Goal: Task Accomplishment & Management: Manage account settings

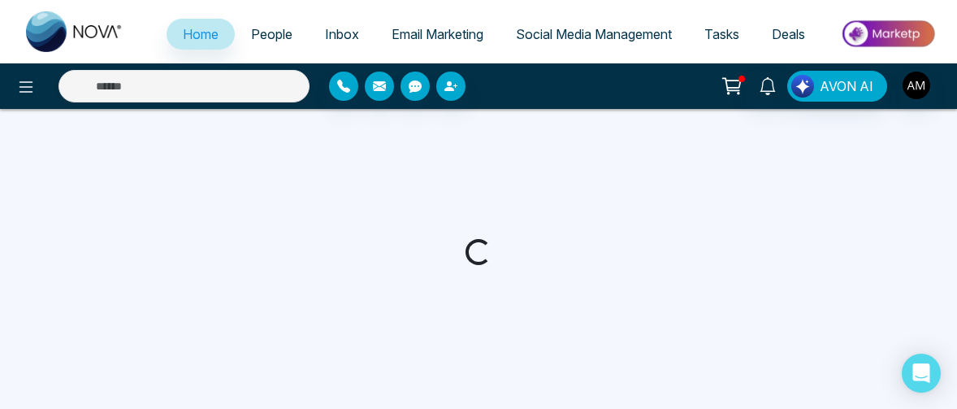
select select "*"
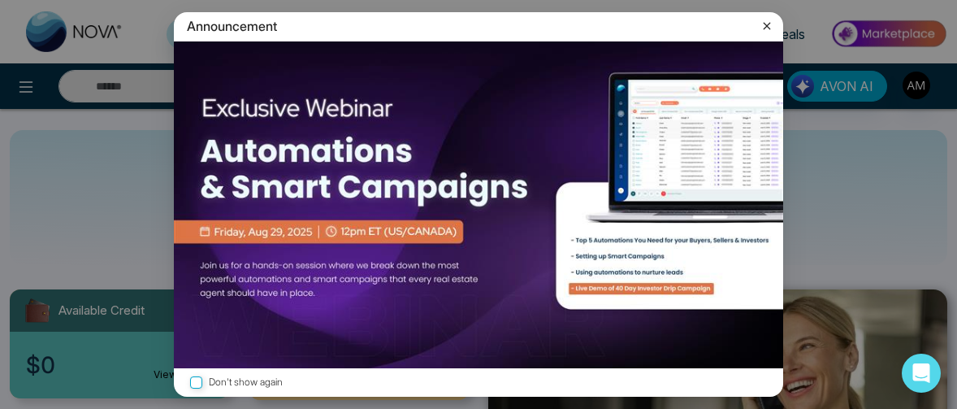
click at [769, 28] on icon at bounding box center [767, 26] width 7 height 7
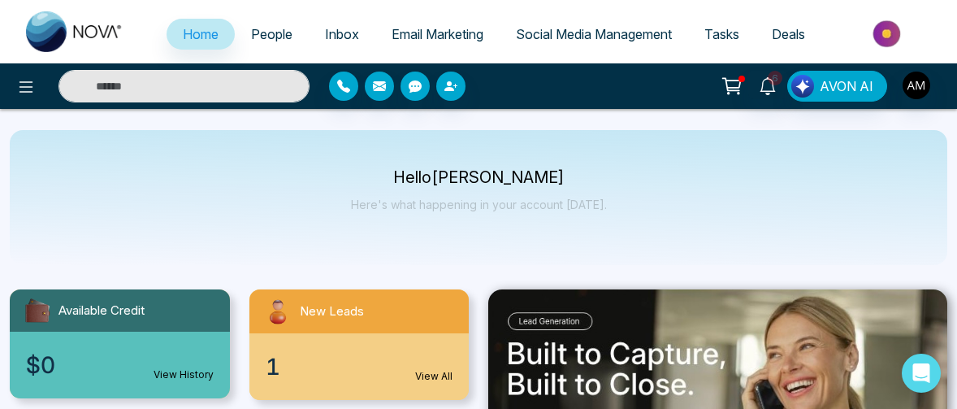
click at [214, 89] on input "text" at bounding box center [184, 86] width 251 height 33
type input "*"
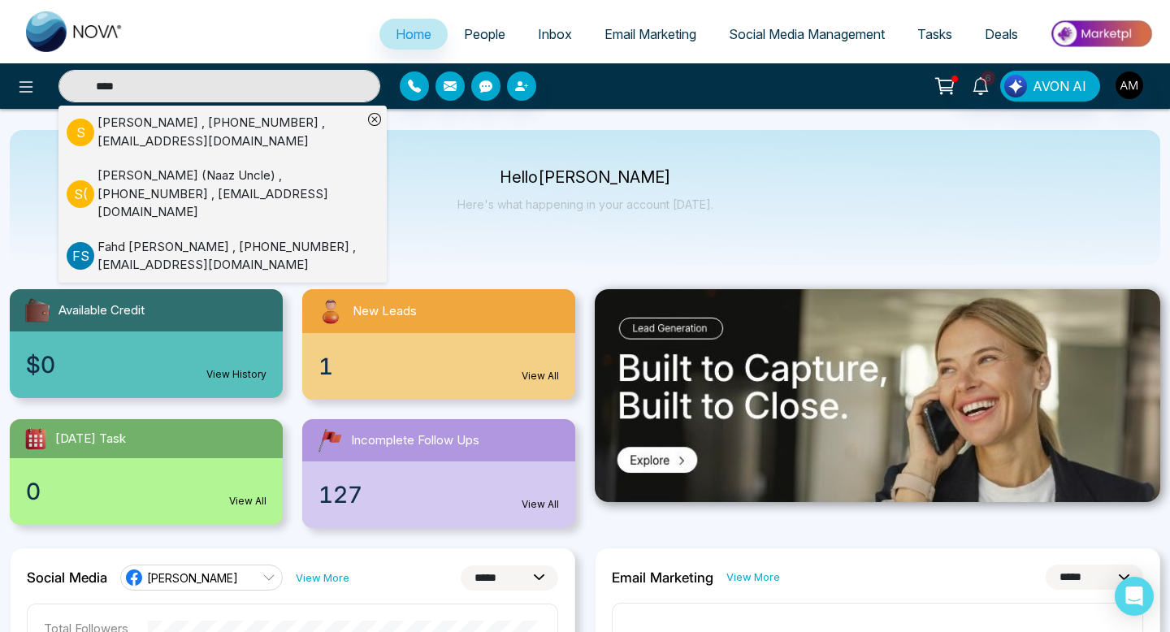
type input "****"
click at [261, 131] on div "[PERSON_NAME] , [PHONE_NUMBER] , [EMAIL_ADDRESS][DOMAIN_NAME]" at bounding box center [230, 132] width 265 height 37
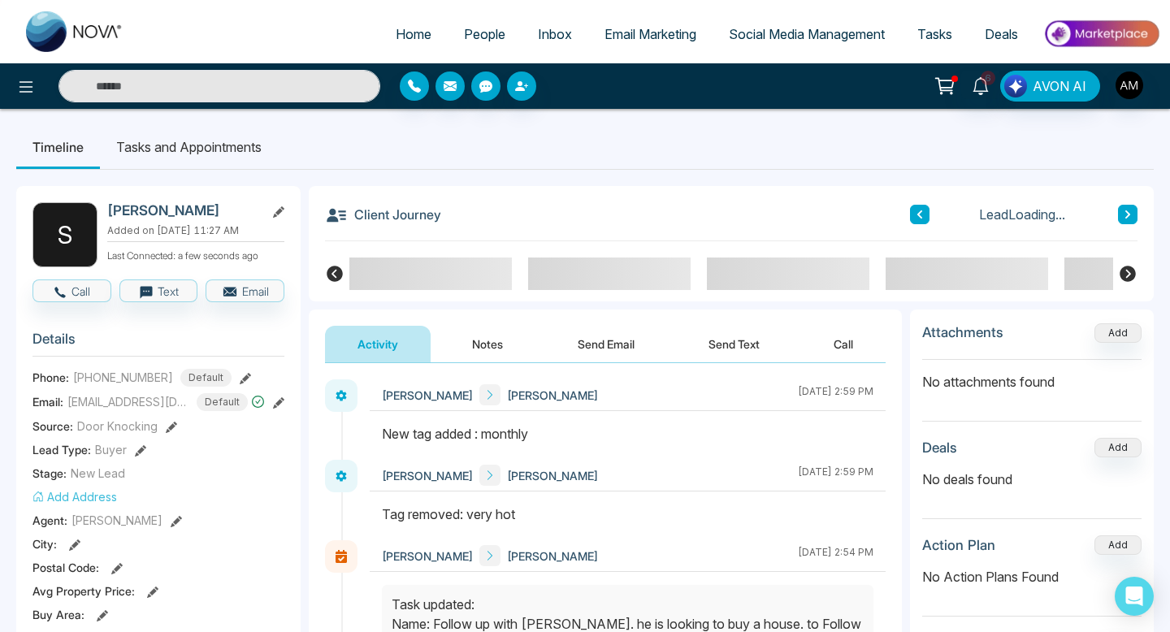
click at [480, 342] on button "Notes" at bounding box center [488, 344] width 96 height 37
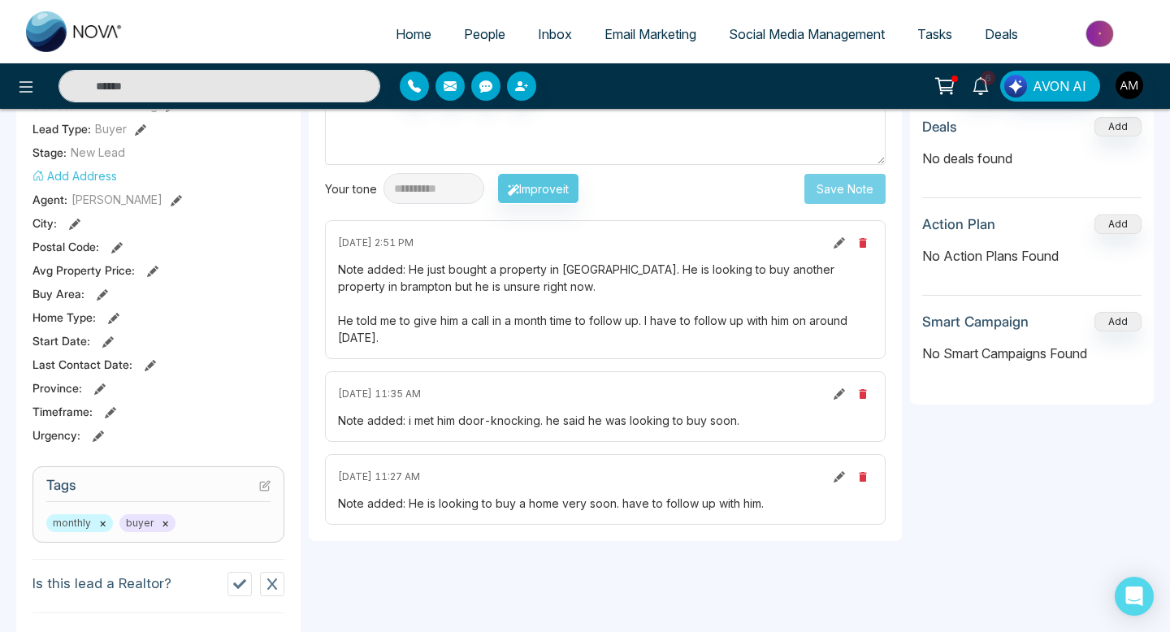
scroll to position [258, 0]
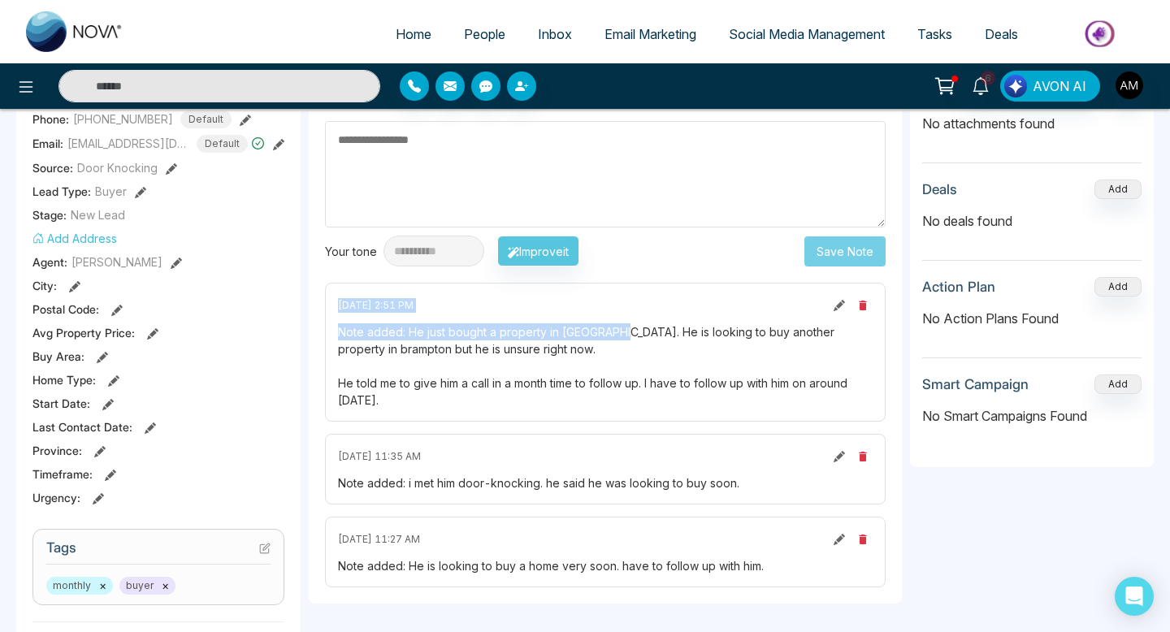
drag, startPoint x: 480, startPoint y: 285, endPoint x: 623, endPoint y: 340, distance: 153.3
click at [623, 340] on div "[DATE] 2:51 PM Note added: He just bought a property in [GEOGRAPHIC_DATA]. He i…" at bounding box center [605, 352] width 561 height 139
click at [548, 350] on div "Note added: He just bought a property in [GEOGRAPHIC_DATA]. He is looking to bu…" at bounding box center [605, 365] width 535 height 85
drag, startPoint x: 493, startPoint y: 345, endPoint x: 566, endPoint y: 345, distance: 72.3
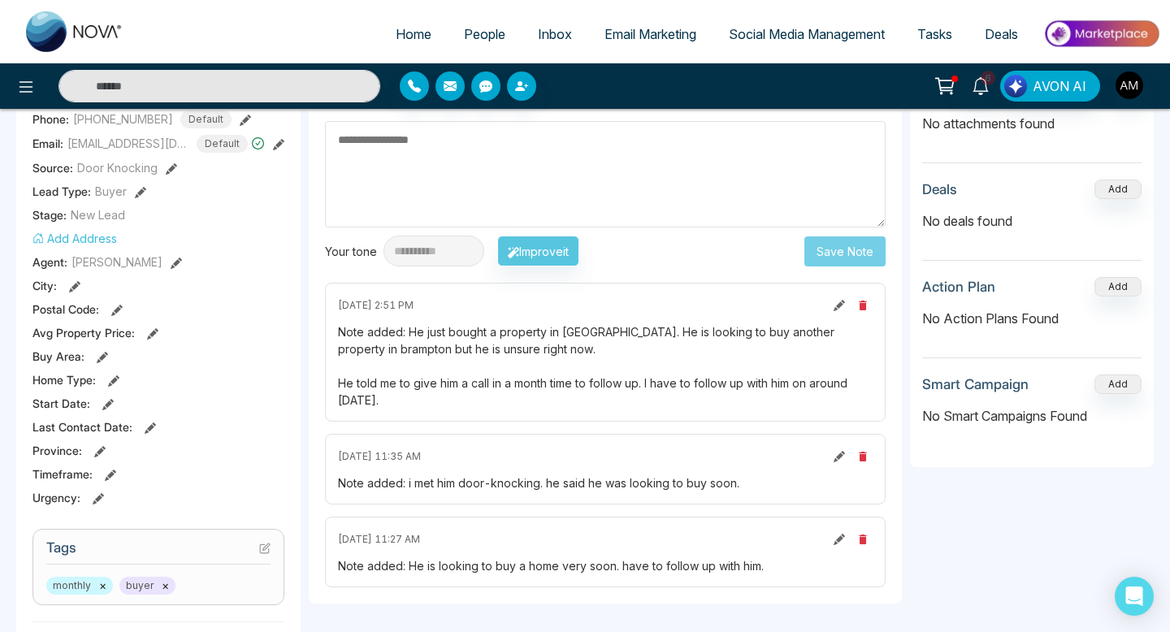
click at [563, 345] on div "Note added: He just bought a property in [GEOGRAPHIC_DATA]. He is looking to bu…" at bounding box center [605, 365] width 535 height 85
click at [566, 345] on div "Note added: He just bought a property in [GEOGRAPHIC_DATA]. He is looking to bu…" at bounding box center [605, 365] width 535 height 85
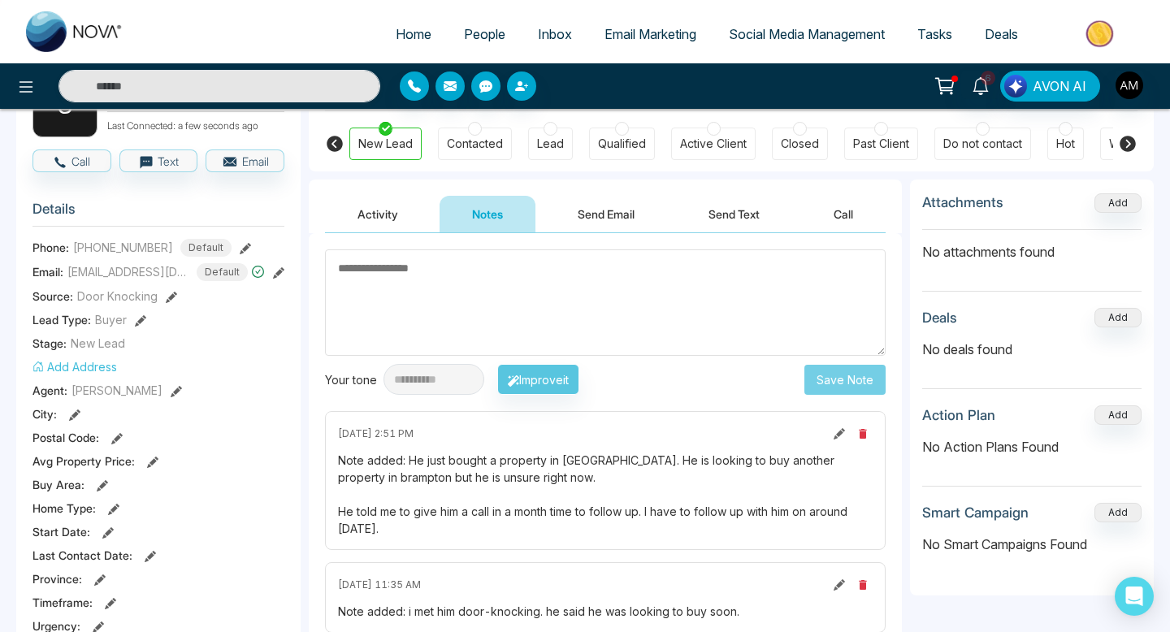
scroll to position [0, 0]
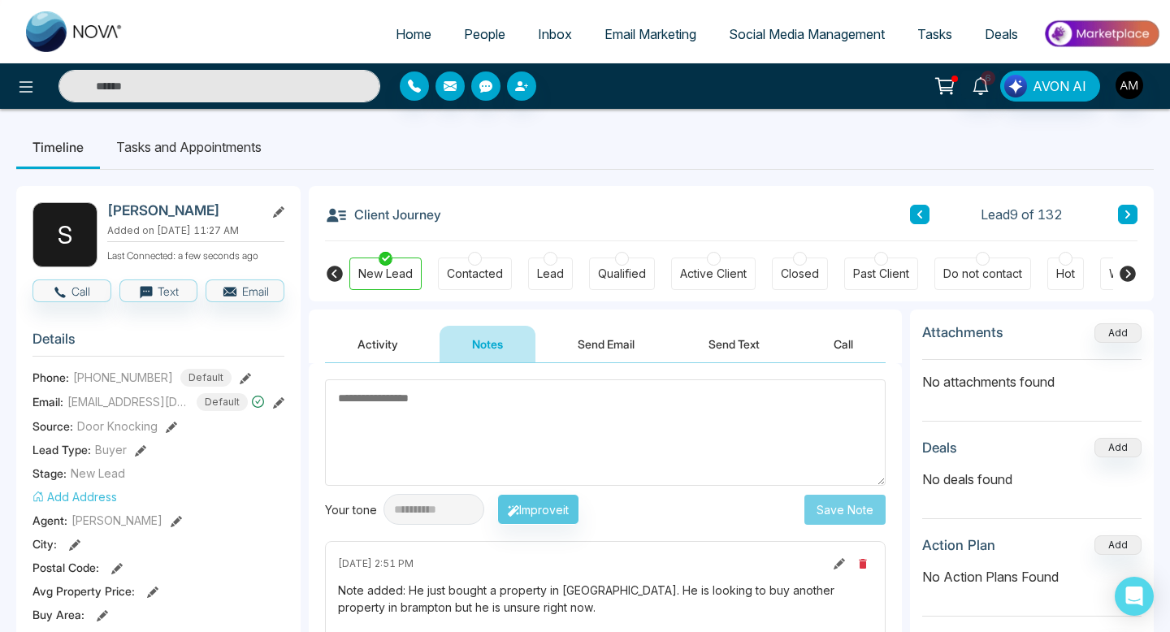
click at [242, 85] on input "text" at bounding box center [220, 86] width 322 height 33
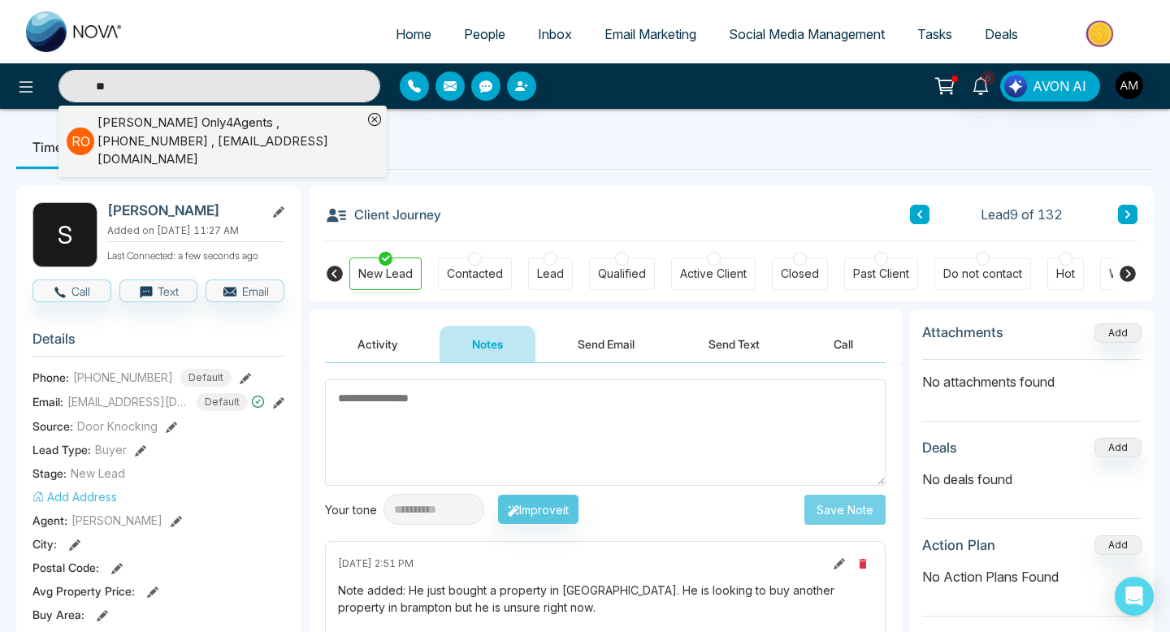
type input "*"
type input "***"
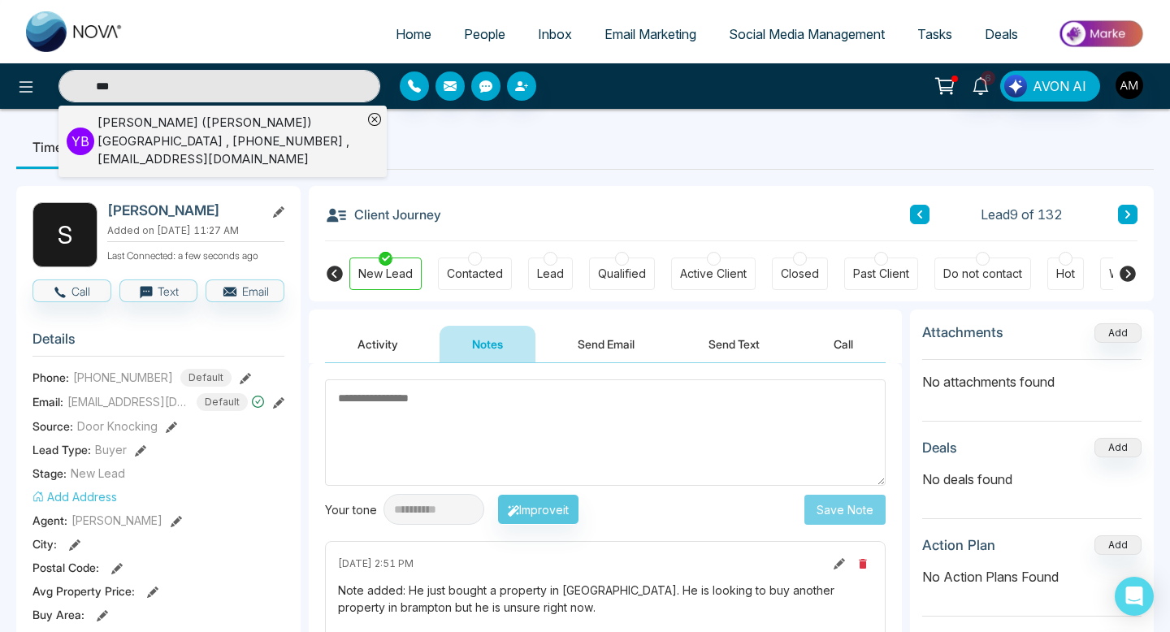
click at [144, 136] on div "[PERSON_NAME] ([PERSON_NAME]) [GEOGRAPHIC_DATA] , [PHONE_NUMBER] , [EMAIL_ADDRE…" at bounding box center [230, 141] width 265 height 55
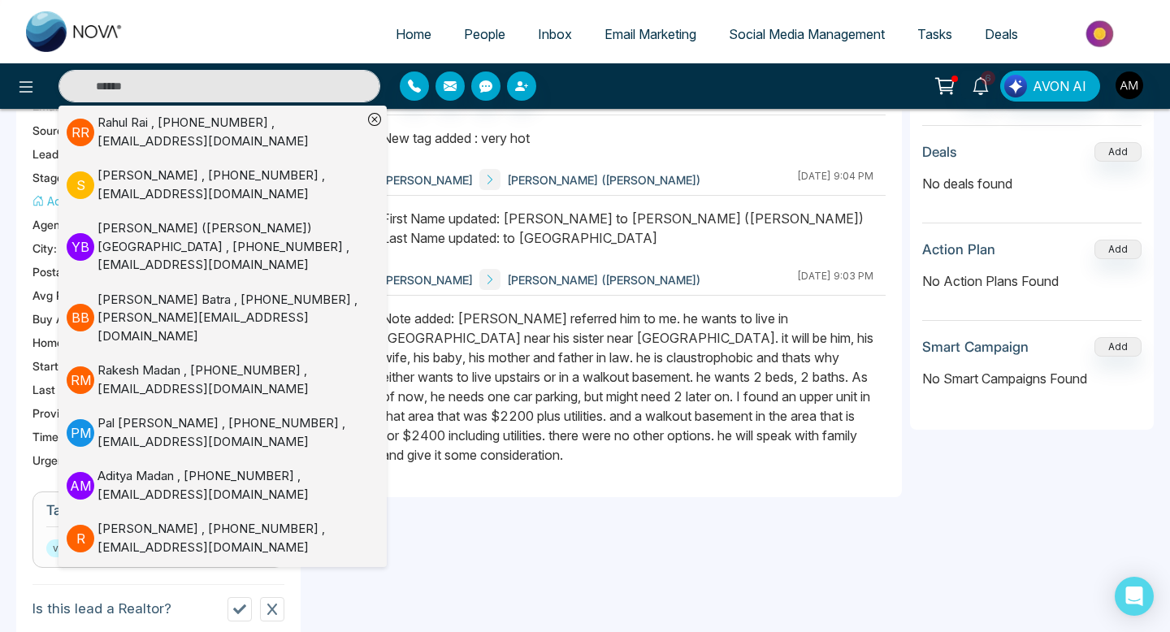
scroll to position [297, 0]
click at [579, 408] on div at bounding box center [628, 394] width 516 height 172
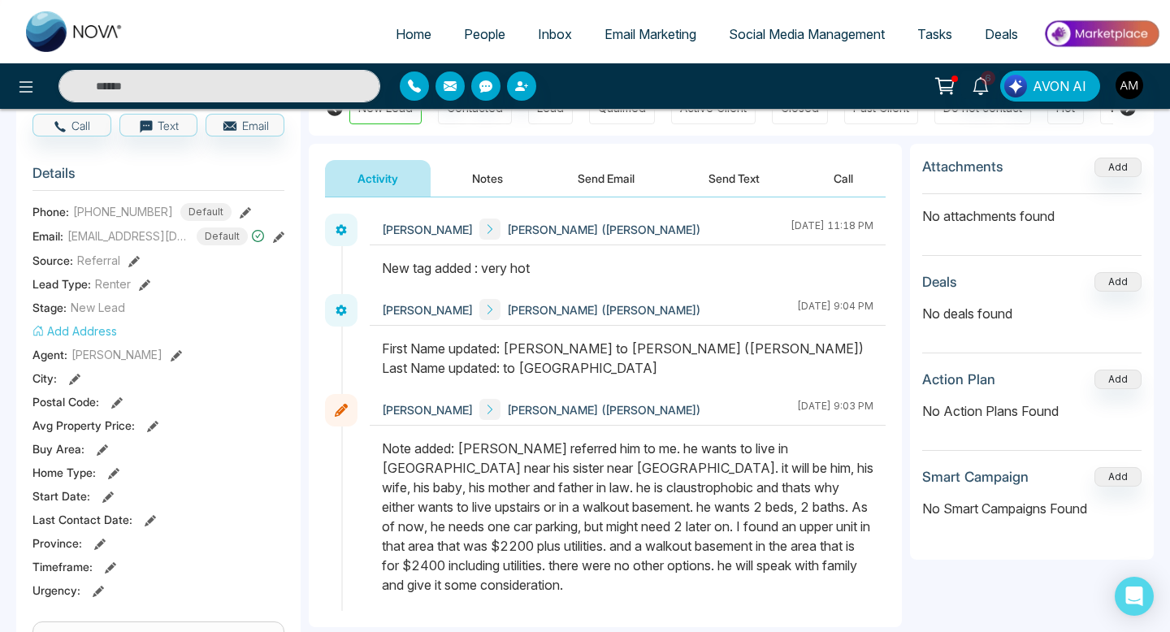
scroll to position [128, 0]
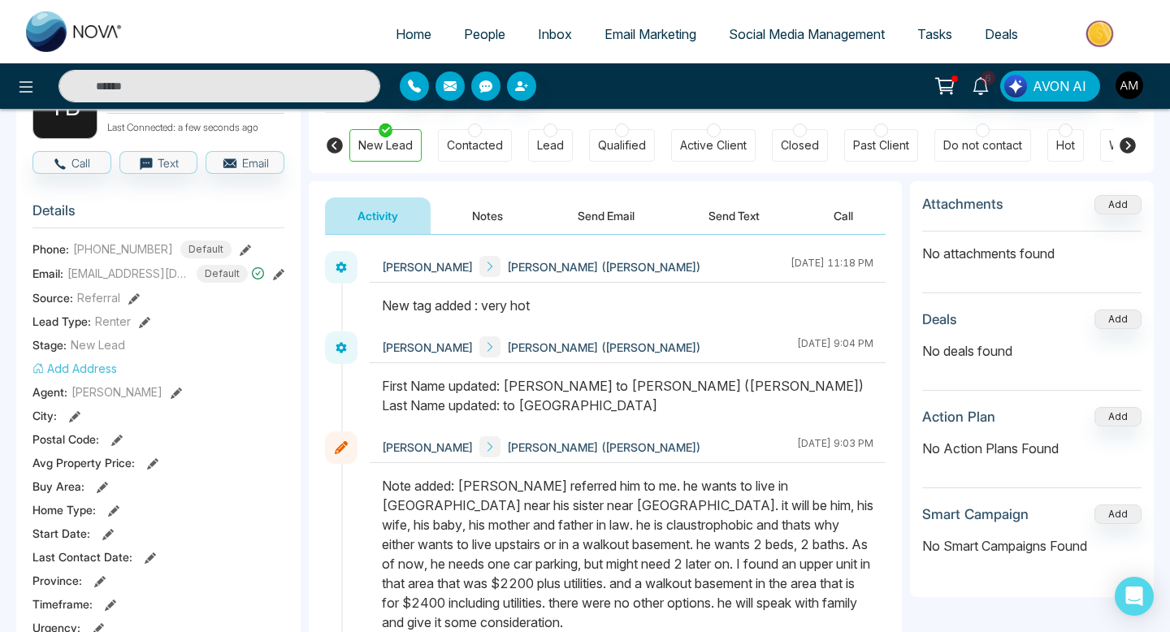
click at [267, 78] on input "text" at bounding box center [220, 86] width 322 height 33
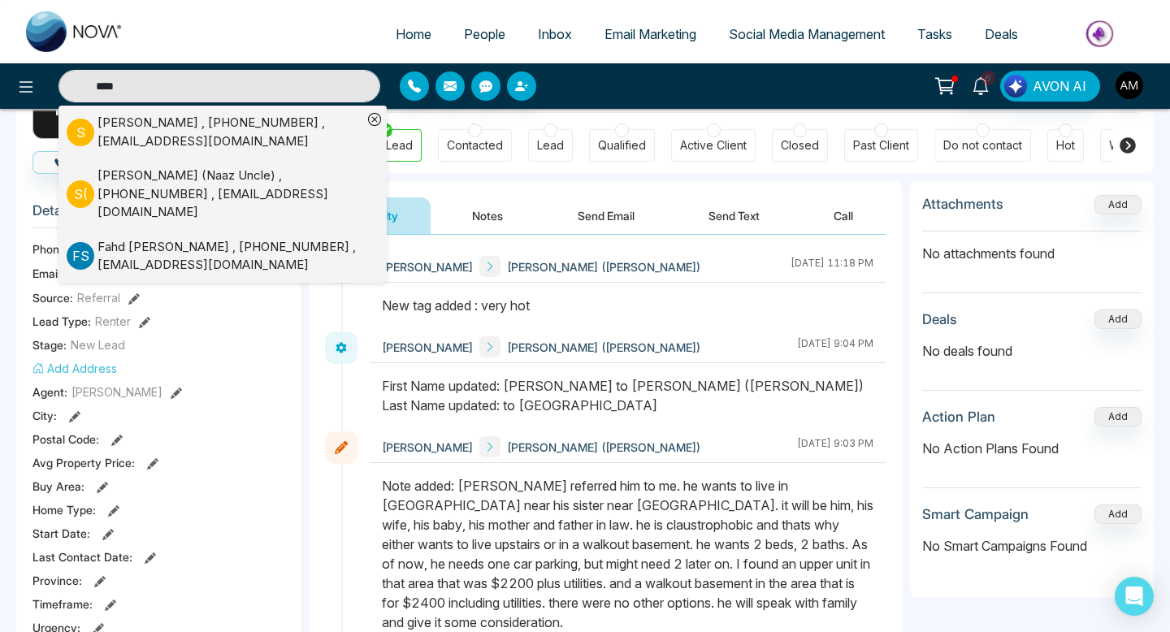
scroll to position [0, 0]
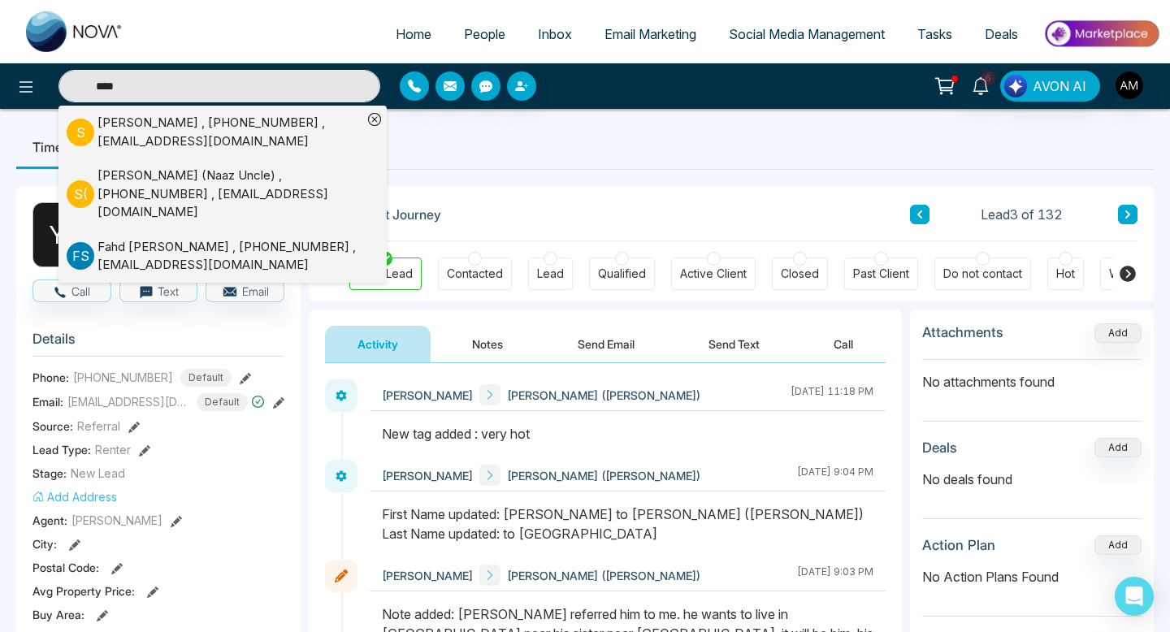
type input "****"
click at [275, 126] on div "[PERSON_NAME] , [PHONE_NUMBER] , [EMAIL_ADDRESS][DOMAIN_NAME]" at bounding box center [230, 132] width 265 height 37
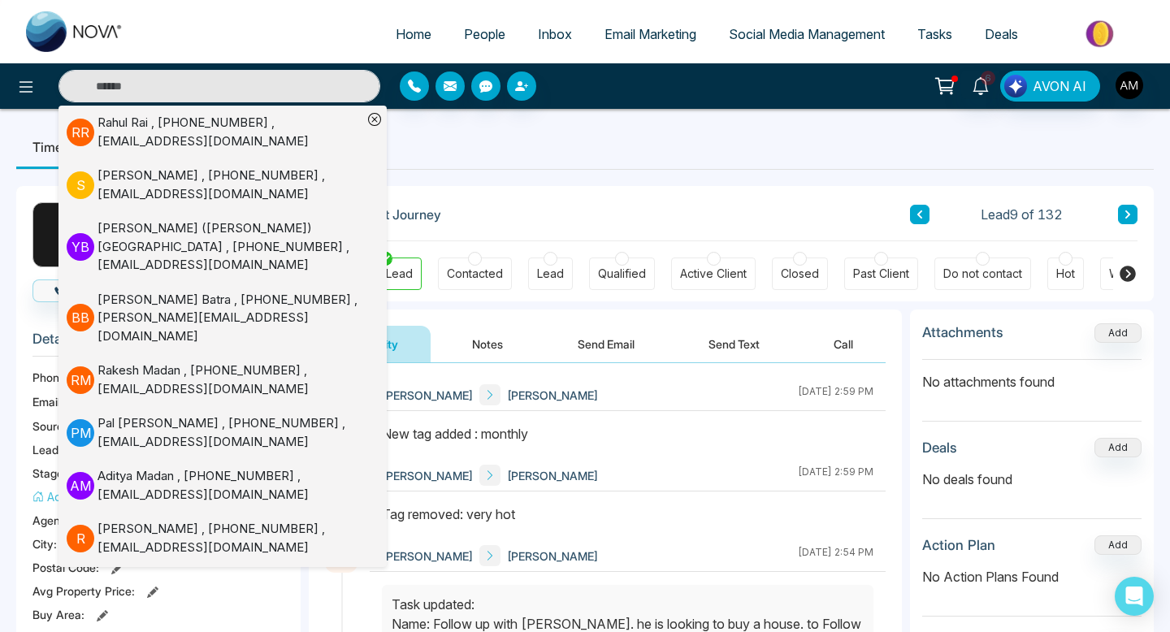
click at [561, 158] on ul "Timeline Tasks and Appointments" at bounding box center [585, 147] width 1138 height 44
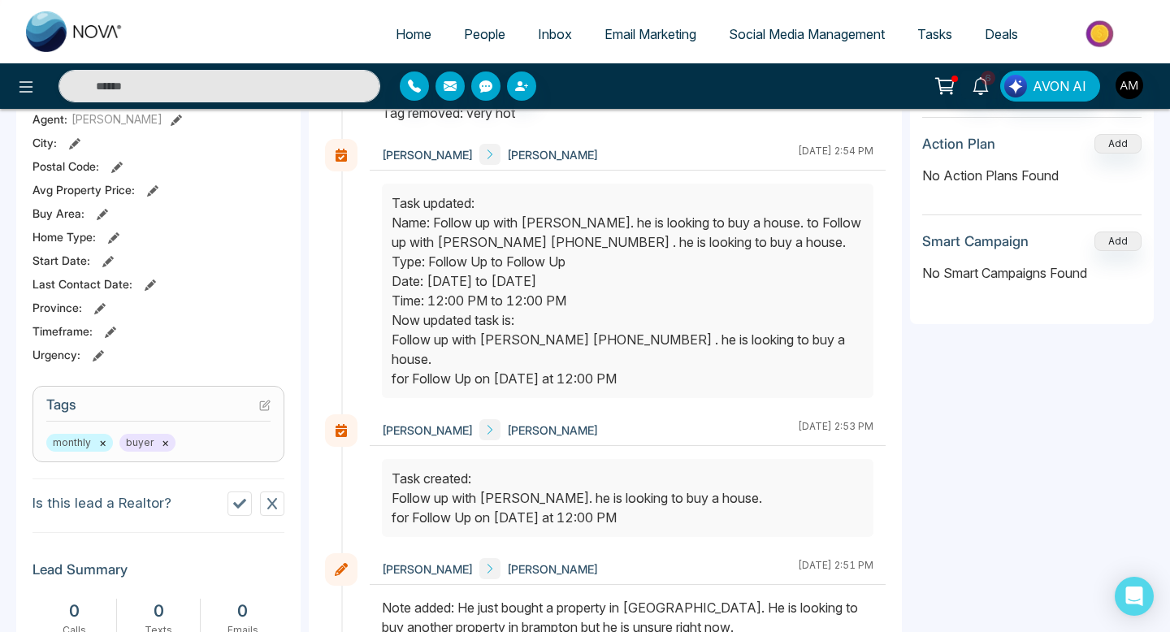
scroll to position [409, 0]
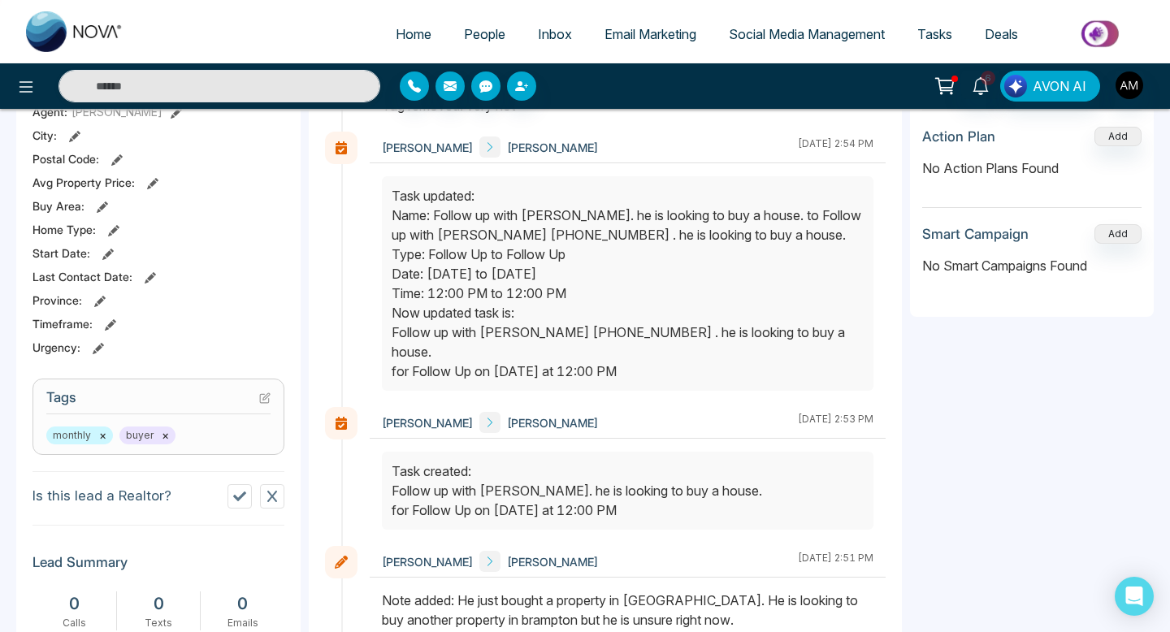
drag, startPoint x: 460, startPoint y: 215, endPoint x: 587, endPoint y: 363, distance: 194.8
click at [586, 362] on div "Task updated: Name: Follow up with [PERSON_NAME]. he is looking to buy a house.…" at bounding box center [628, 283] width 472 height 195
click at [632, 354] on div "Task updated: Name: Follow up with [PERSON_NAME]. he is looking to buy a house.…" at bounding box center [628, 283] width 472 height 195
drag, startPoint x: 678, startPoint y: 353, endPoint x: 388, endPoint y: 189, distance: 333.7
click at [388, 189] on div at bounding box center [628, 283] width 492 height 215
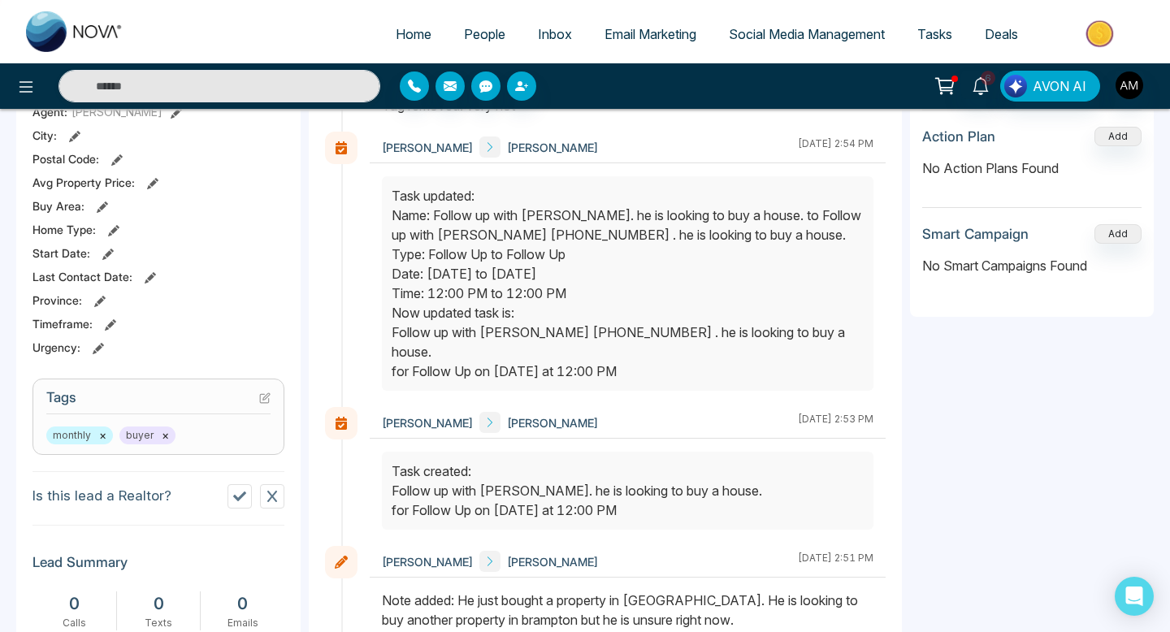
click at [388, 189] on div at bounding box center [628, 283] width 492 height 215
drag, startPoint x: 393, startPoint y: 193, endPoint x: 555, endPoint y: 347, distance: 223.0
click at [549, 343] on div "Task updated: Name: Follow up with [PERSON_NAME]. he is looking to buy a house.…" at bounding box center [628, 283] width 472 height 195
click at [555, 347] on div "Task updated: Name: Follow up with [PERSON_NAME]. he is looking to buy a house.…" at bounding box center [628, 283] width 472 height 195
drag, startPoint x: 469, startPoint y: 244, endPoint x: 536, endPoint y: 339, distance: 116.6
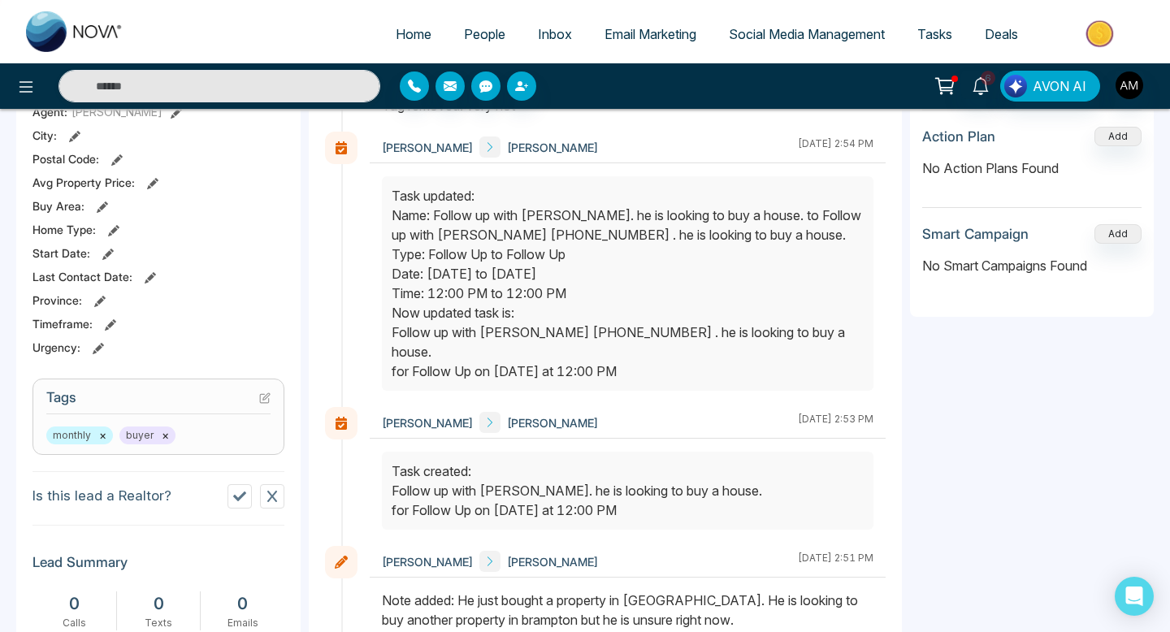
click at [530, 339] on div "Task updated: Name: Follow up with [PERSON_NAME]. he is looking to buy a house.…" at bounding box center [628, 283] width 472 height 195
click at [536, 339] on div "Task updated: Name: Follow up with [PERSON_NAME]. he is looking to buy a house.…" at bounding box center [628, 283] width 472 height 195
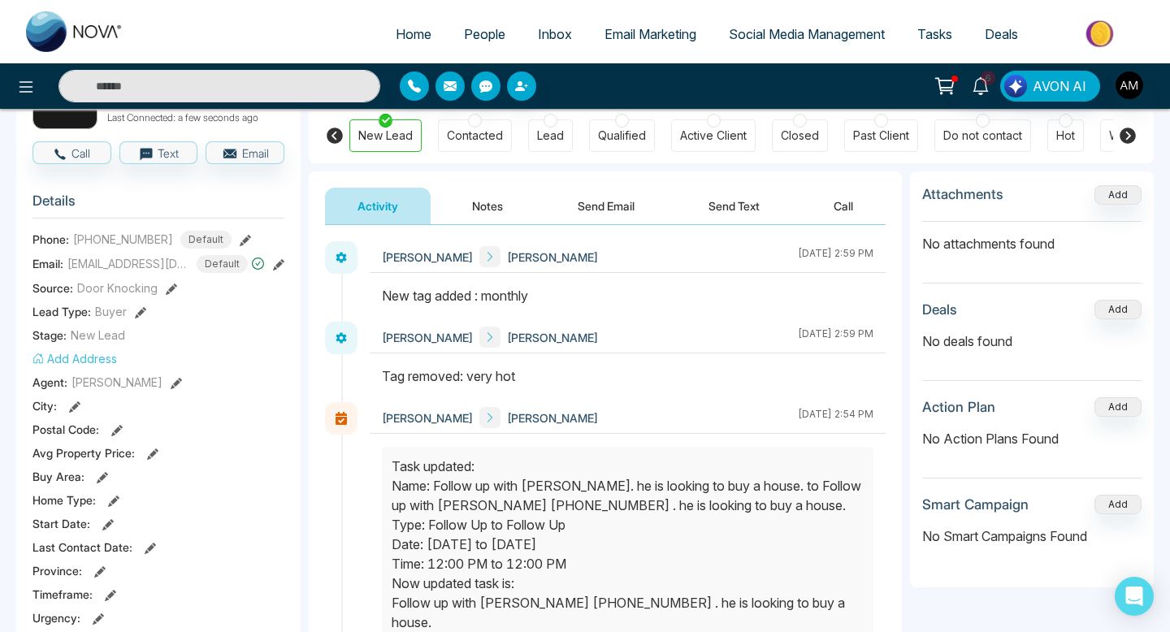
scroll to position [0, 0]
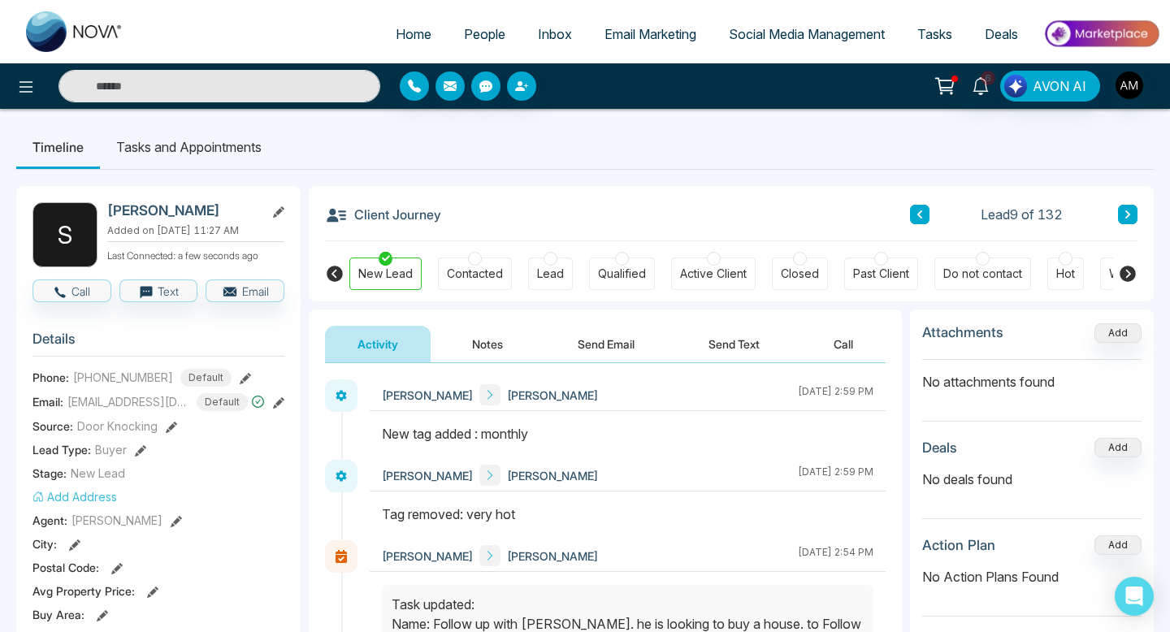
click at [473, 34] on span "People" at bounding box center [484, 34] width 41 height 16
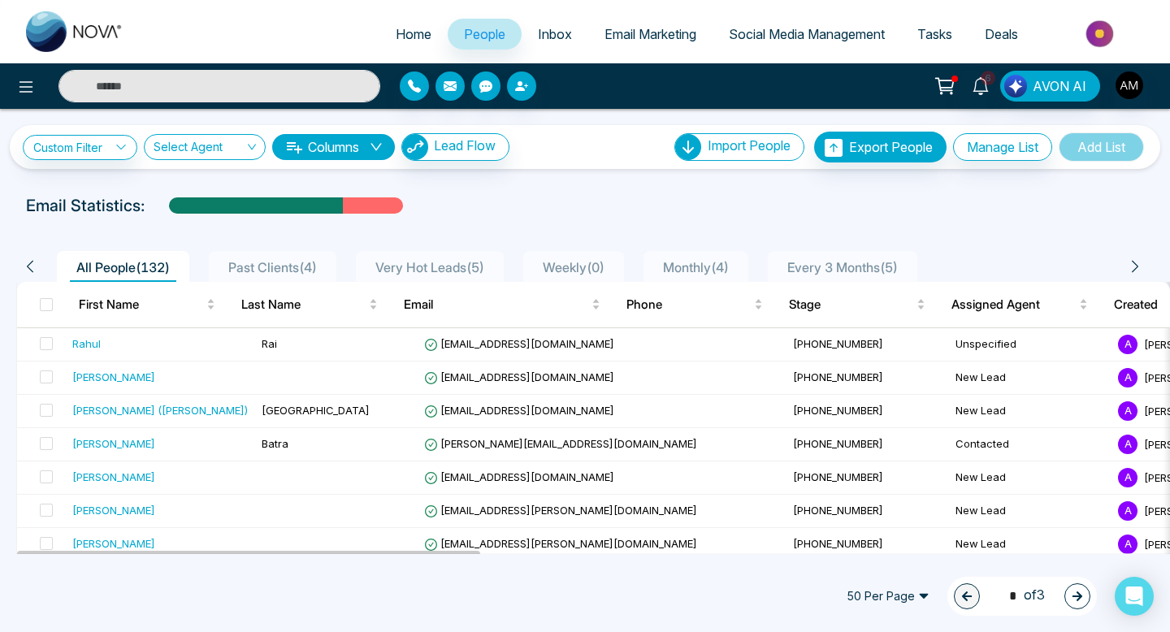
click at [239, 80] on input "text" at bounding box center [220, 86] width 322 height 33
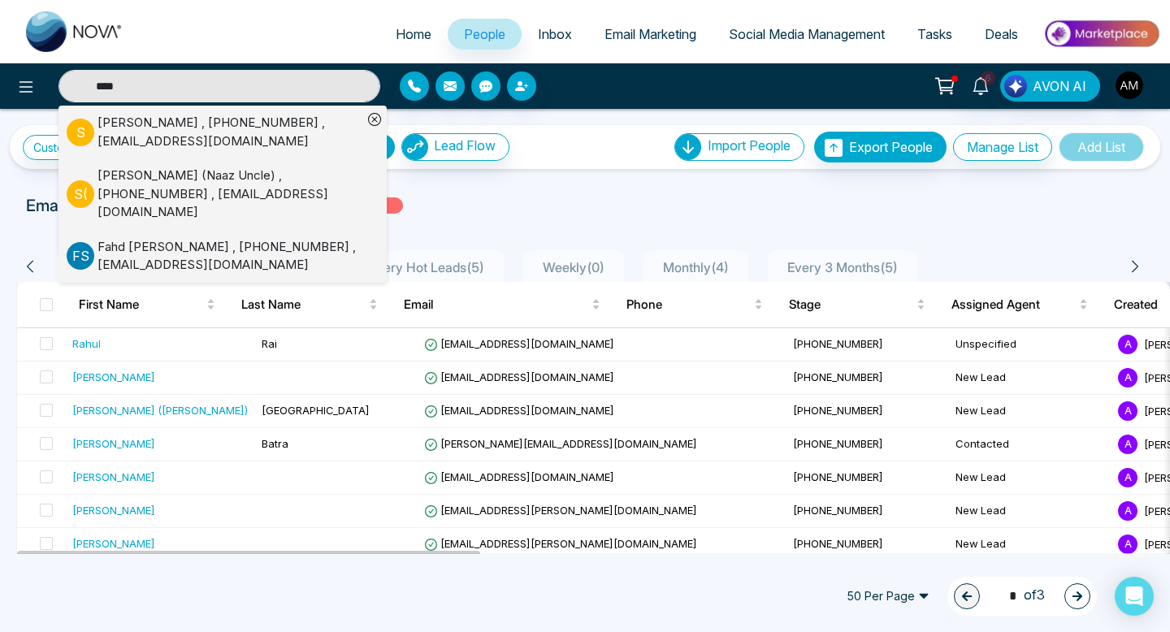
type input "****"
click at [215, 127] on div "[PERSON_NAME] , [PHONE_NUMBER] , [EMAIL_ADDRESS][DOMAIN_NAME]" at bounding box center [230, 132] width 265 height 37
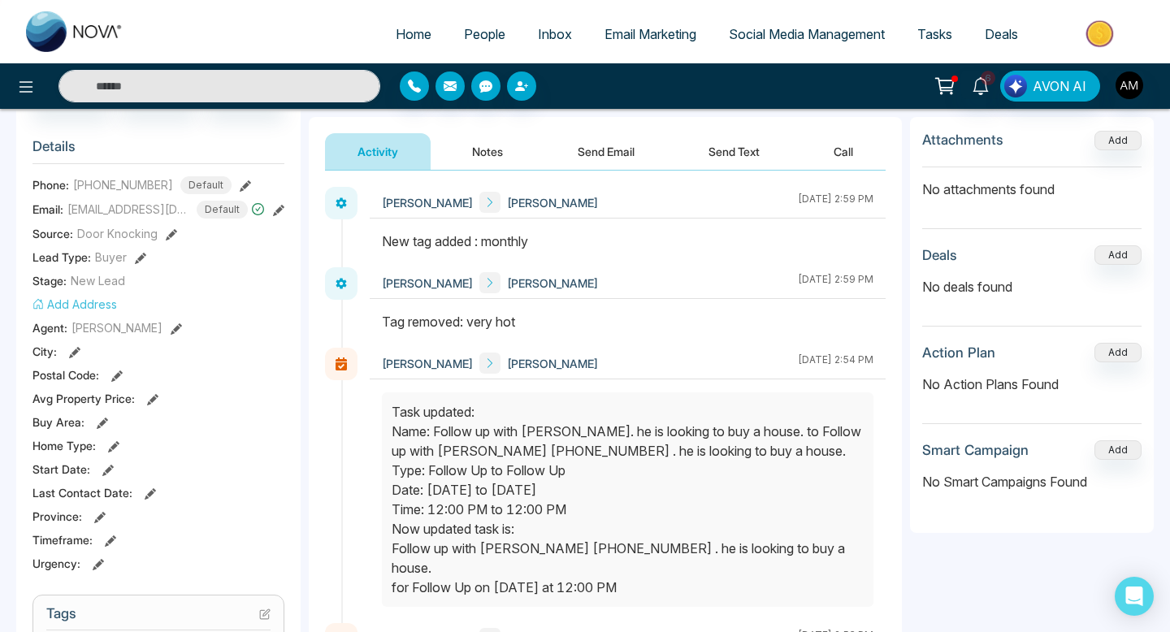
scroll to position [197, 0]
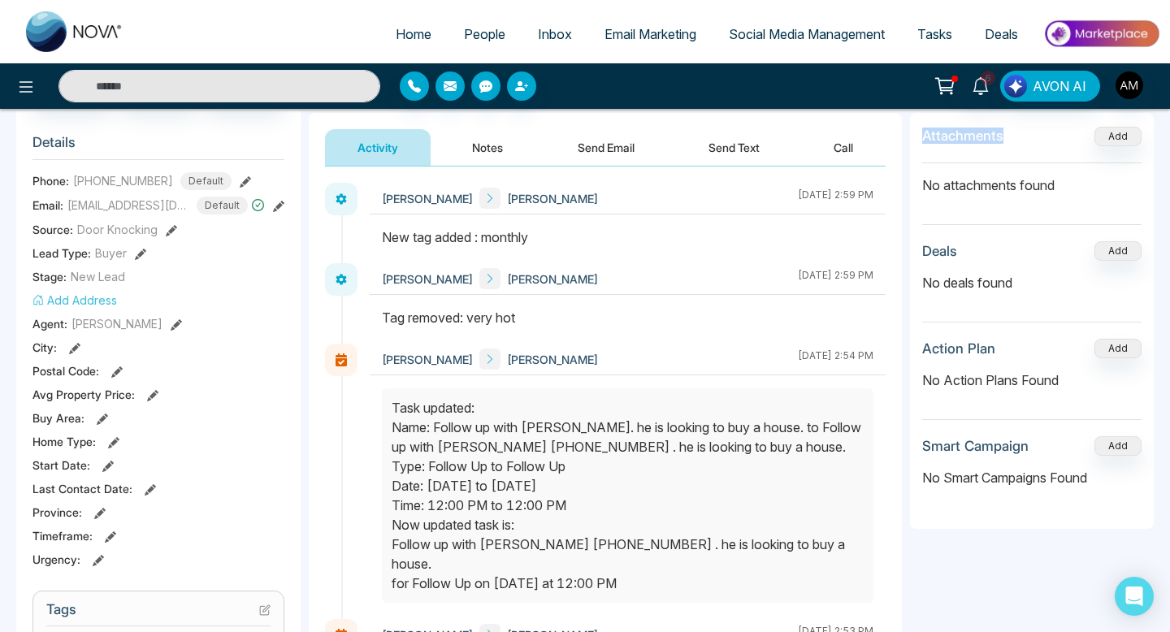
drag, startPoint x: 923, startPoint y: 134, endPoint x: 1014, endPoint y: 142, distance: 91.4
click at [956, 142] on div "Attachments Add" at bounding box center [1031, 144] width 219 height 38
drag, startPoint x: 921, startPoint y: 128, endPoint x: 964, endPoint y: 132, distance: 44.1
click at [956, 132] on div "Attachments Add No attachments found Deals Add No deals found Action Plan Add N…" at bounding box center [1032, 321] width 244 height 416
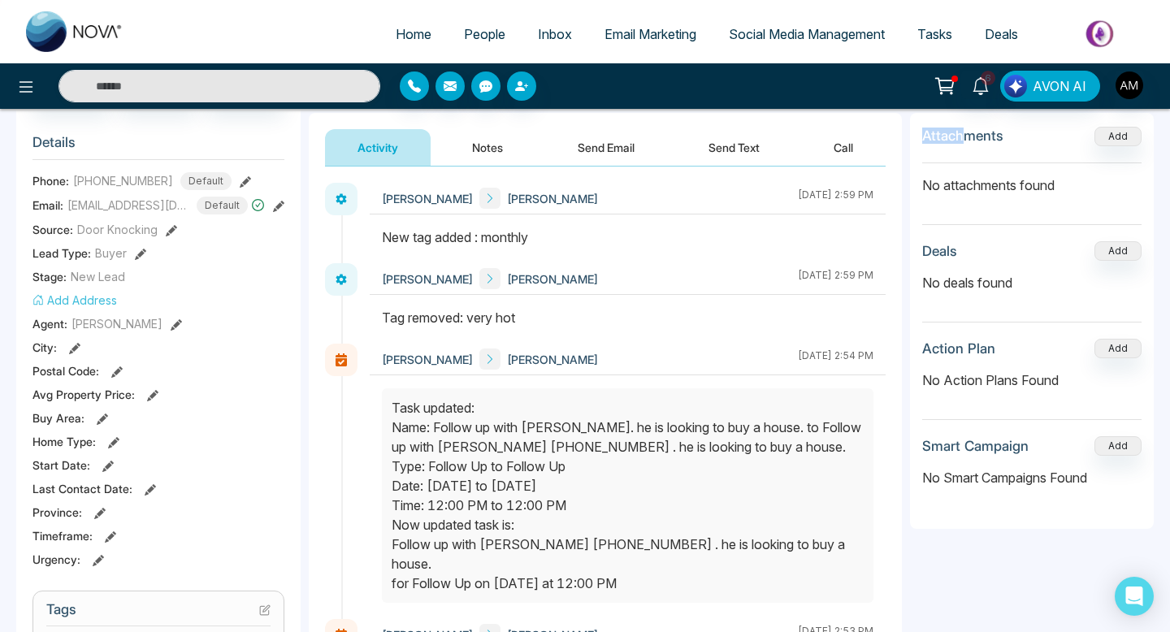
scroll to position [0, 0]
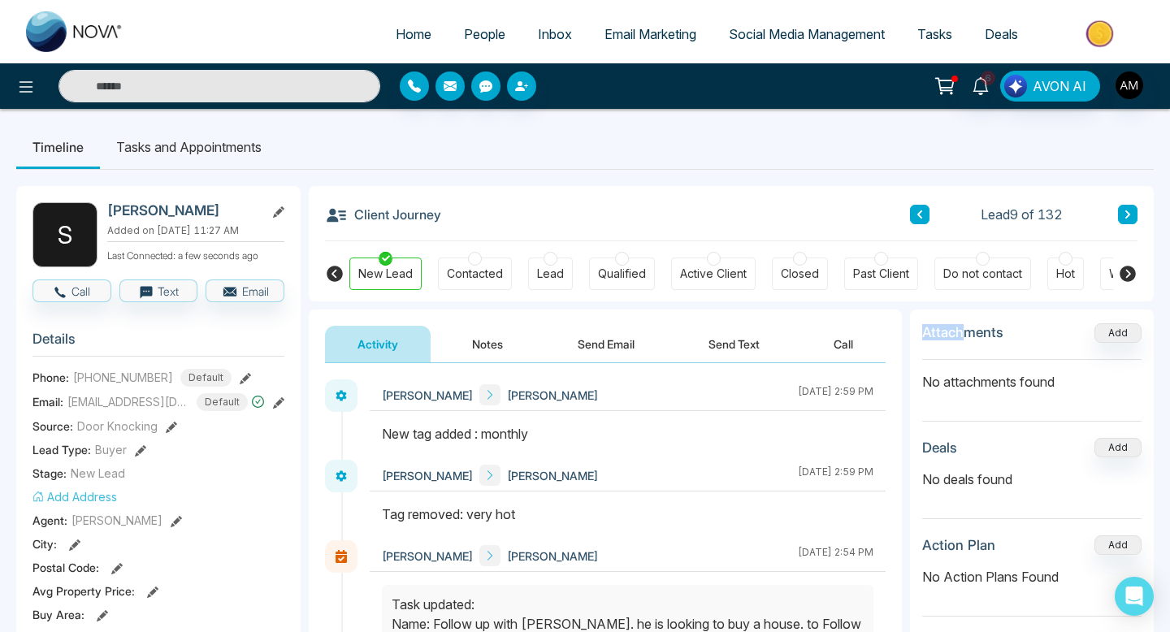
click at [489, 342] on button "Notes" at bounding box center [488, 344] width 96 height 37
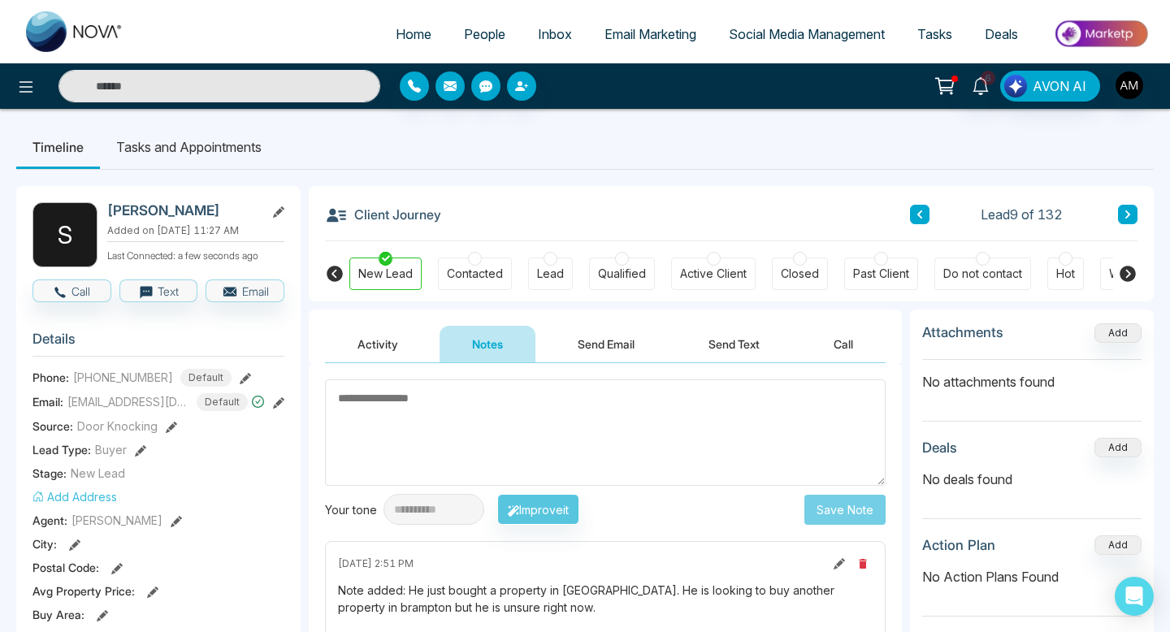
click at [489, 408] on textarea at bounding box center [605, 432] width 561 height 106
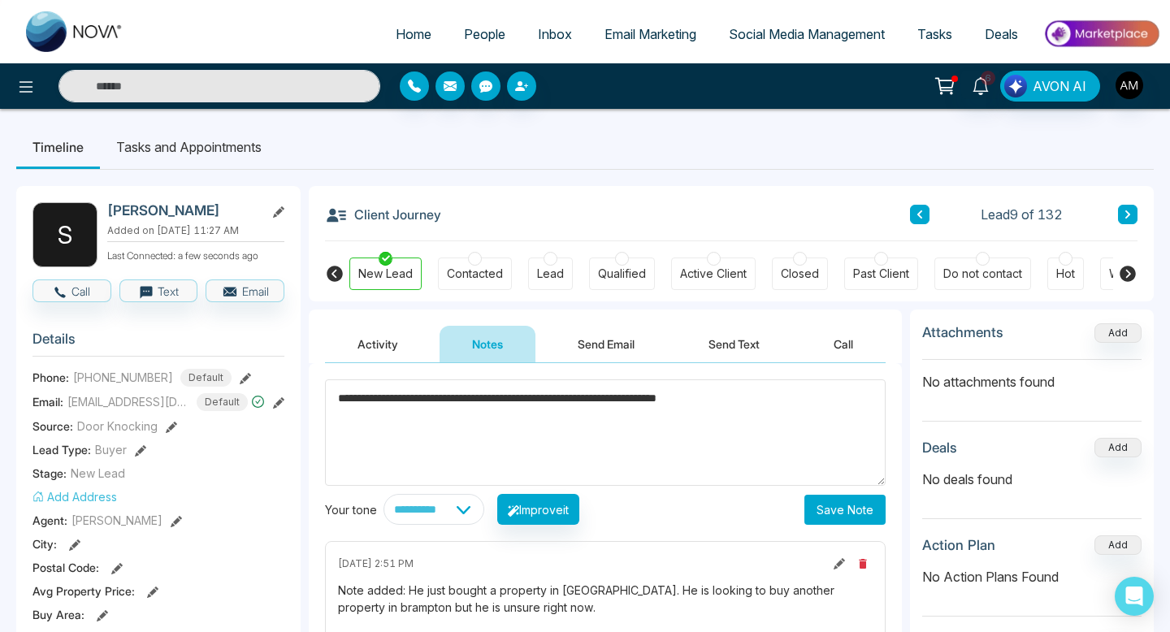
type textarea "**********"
click at [830, 408] on button "Save Note" at bounding box center [844, 510] width 81 height 30
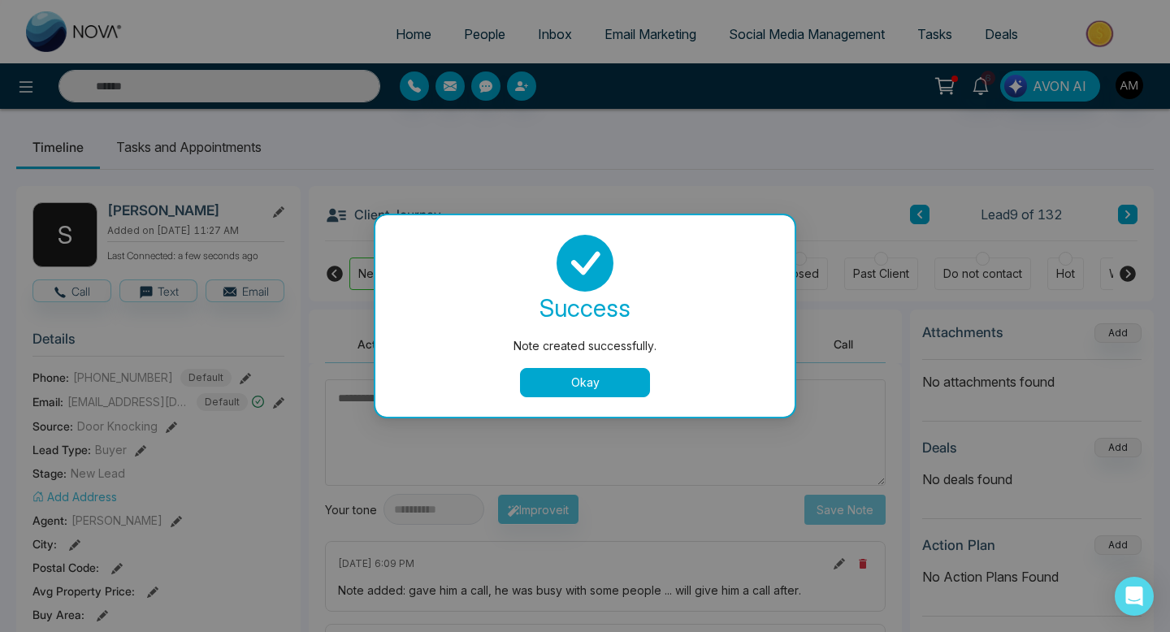
click at [523, 364] on div "success Note created successfully. Okay" at bounding box center [585, 316] width 380 height 163
click at [531, 387] on button "Okay" at bounding box center [585, 382] width 130 height 29
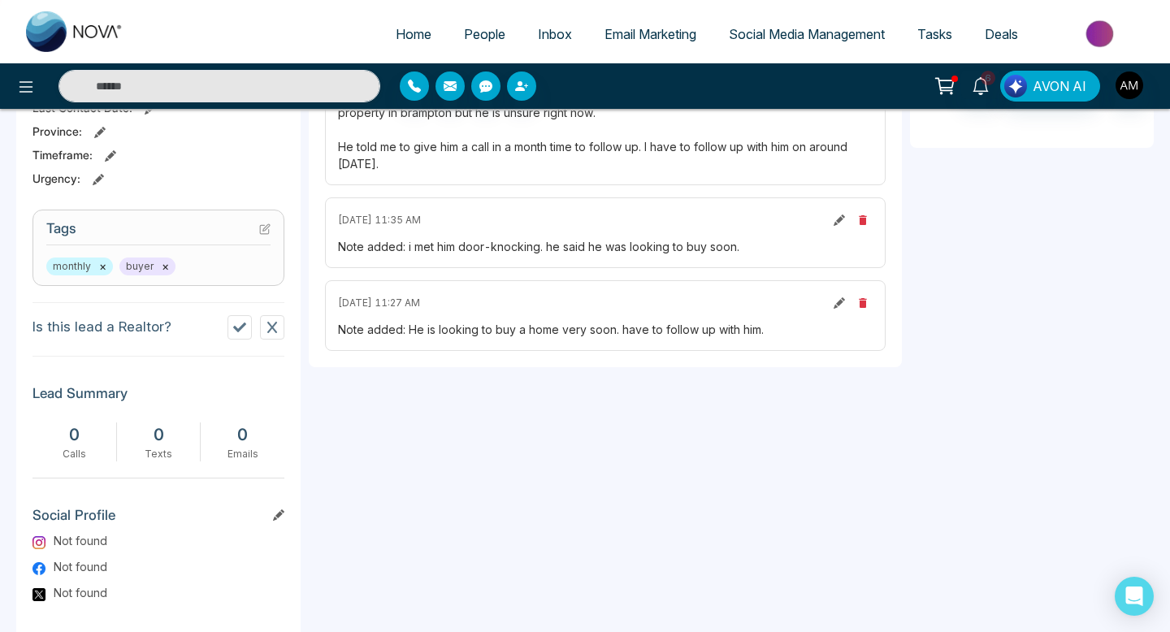
scroll to position [593, 0]
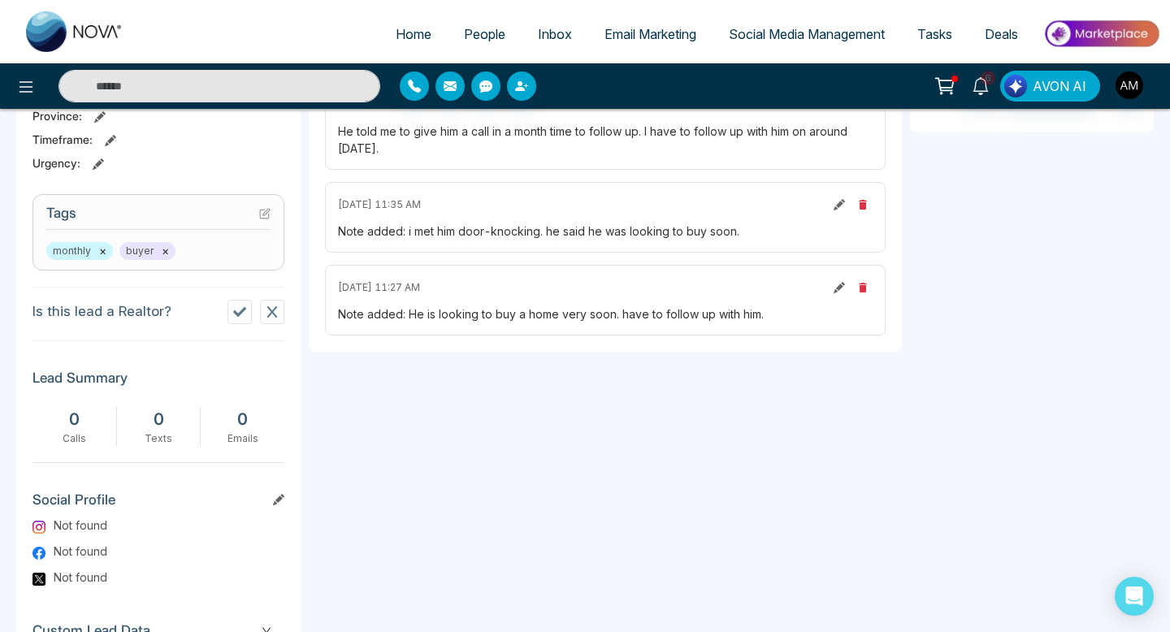
click at [206, 245] on div "monthly × buyer ×" at bounding box center [158, 251] width 224 height 18
click at [262, 210] on icon at bounding box center [264, 213] width 11 height 11
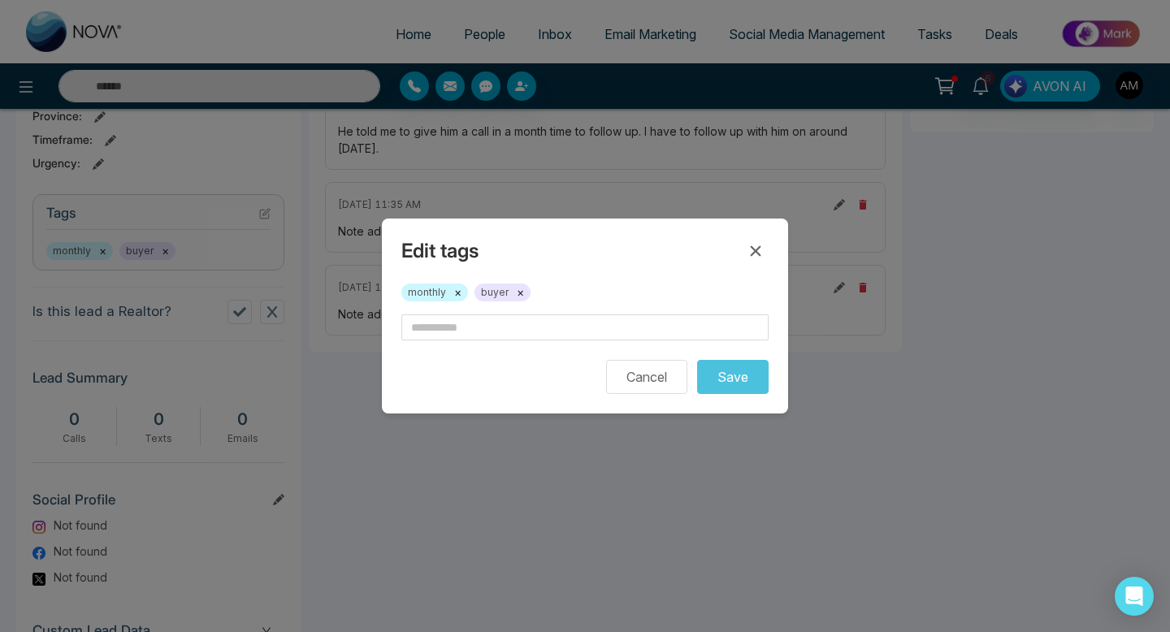
click at [455, 290] on button "×" at bounding box center [457, 292] width 7 height 15
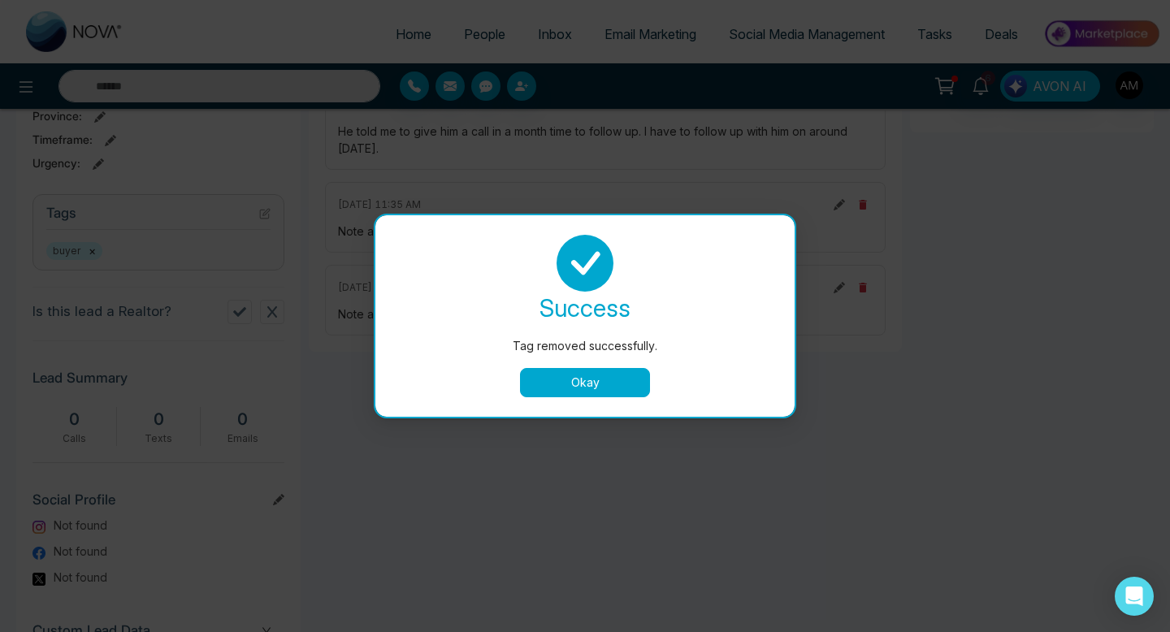
click at [600, 397] on button "Okay" at bounding box center [585, 382] width 130 height 29
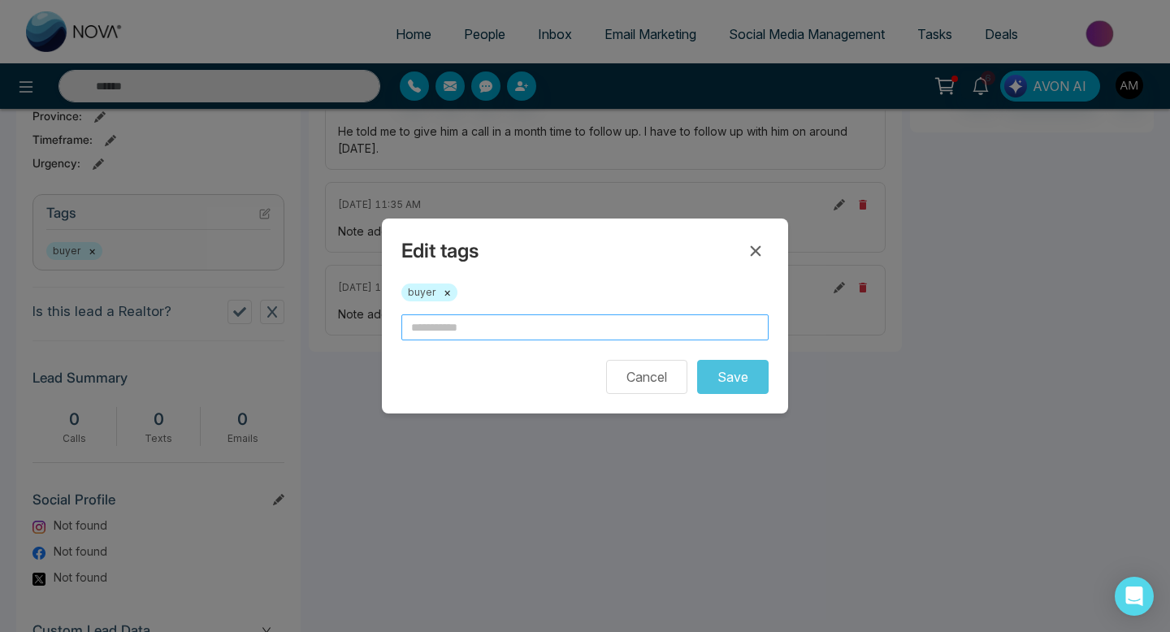
click at [509, 332] on input "text" at bounding box center [584, 327] width 367 height 26
type input "********"
click at [720, 379] on button "Save" at bounding box center [733, 377] width 72 height 34
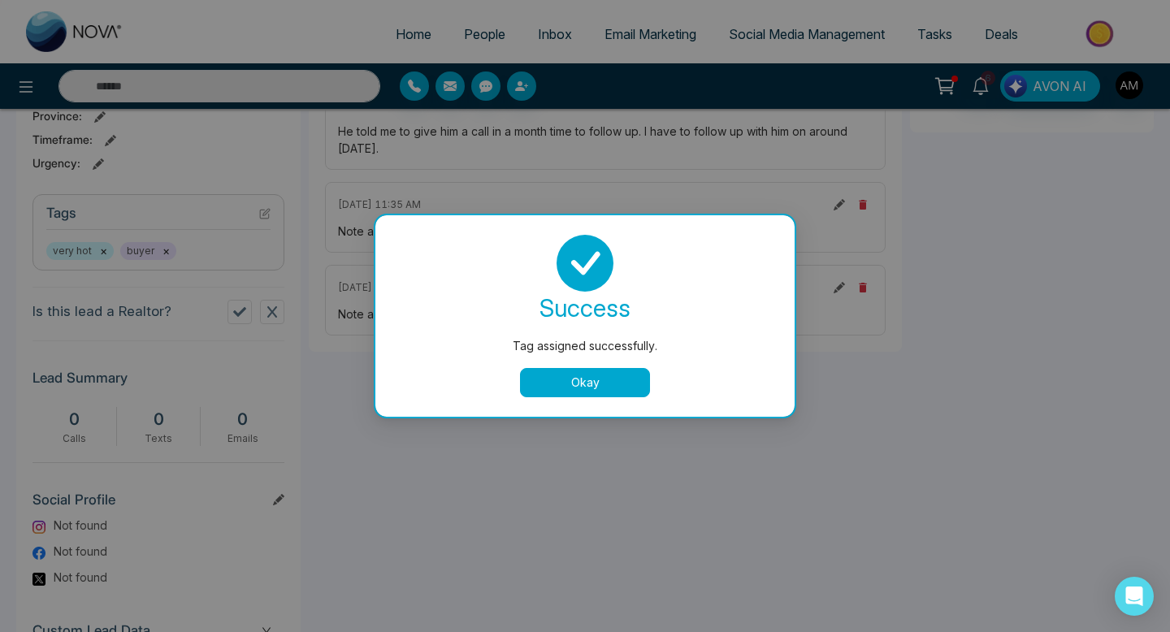
click at [562, 384] on button "Okay" at bounding box center [585, 382] width 130 height 29
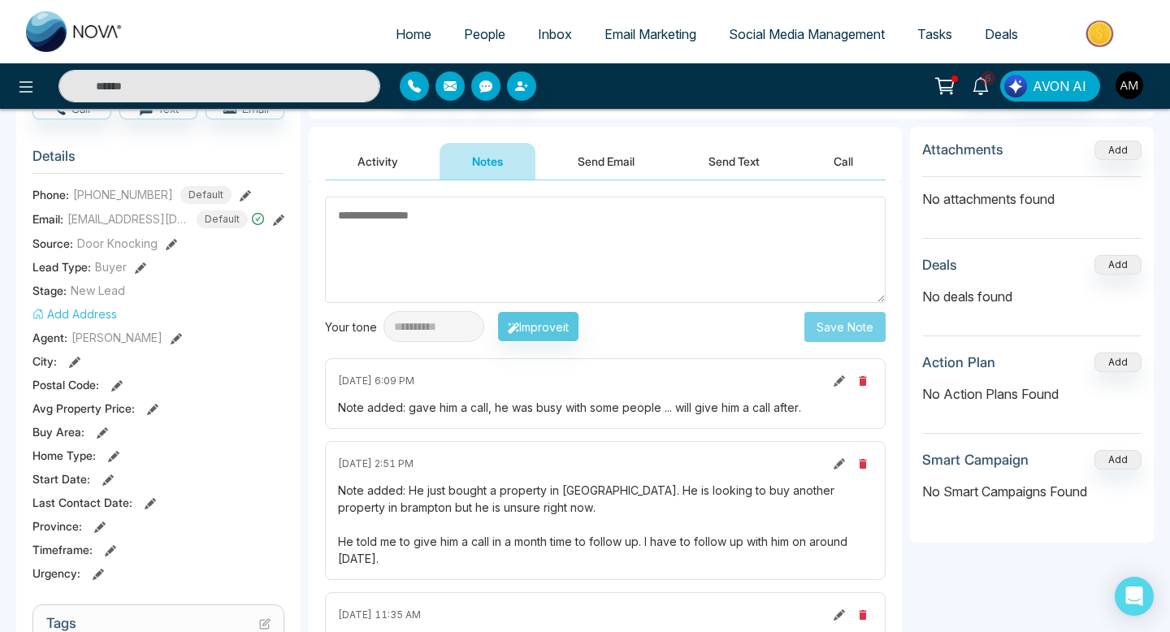
scroll to position [0, 0]
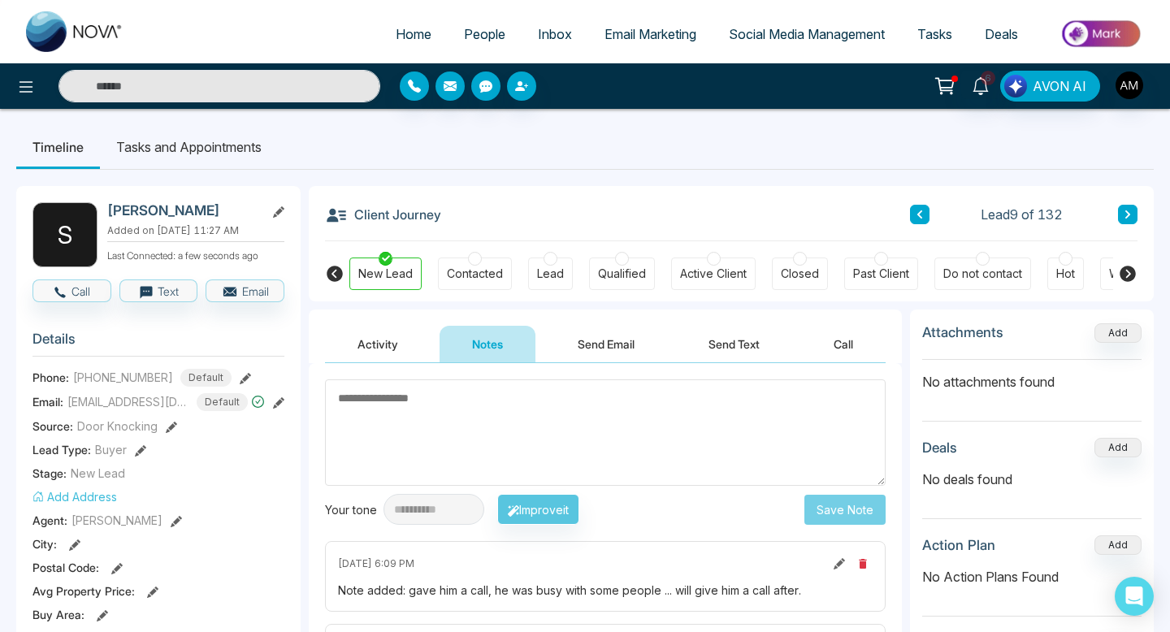
click at [475, 37] on span "People" at bounding box center [484, 34] width 41 height 16
